Goal: Find specific page/section: Find specific page/section

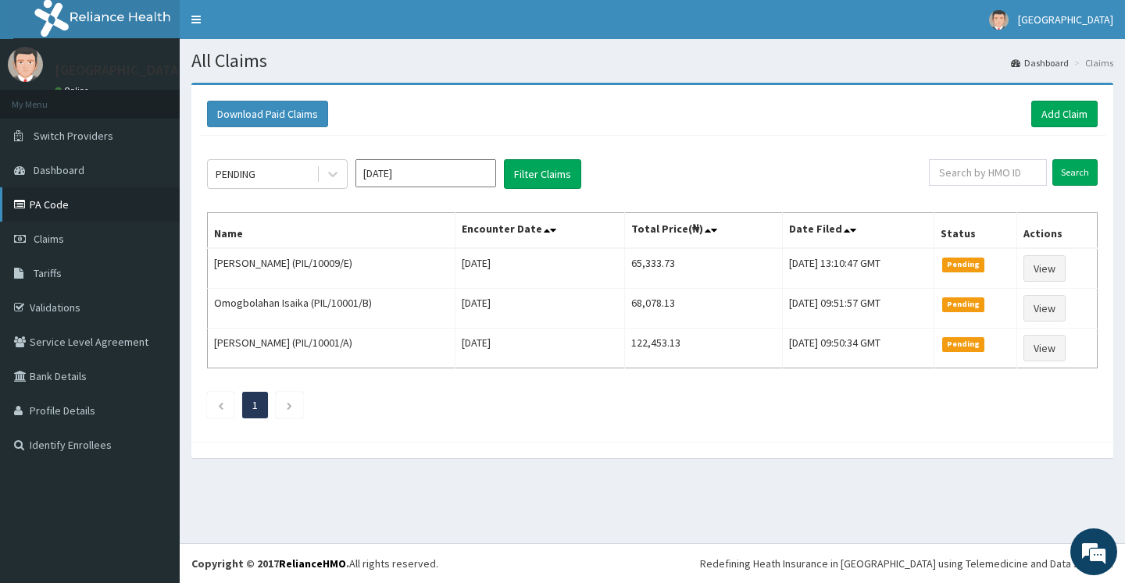
click at [75, 201] on link "PA Code" at bounding box center [90, 204] width 180 height 34
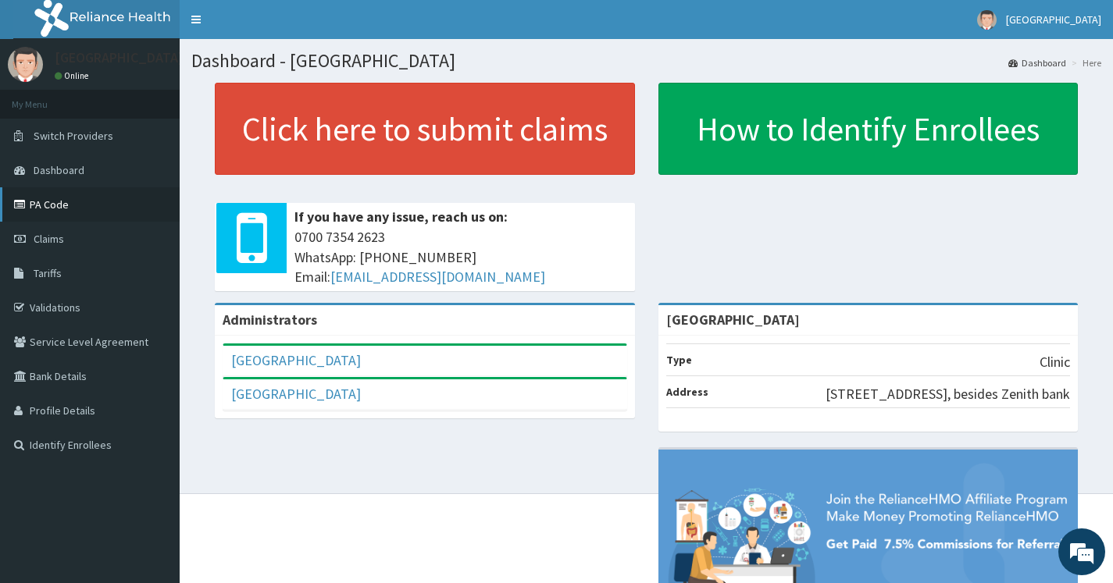
click at [23, 202] on icon at bounding box center [22, 204] width 16 height 11
